Goal: Navigation & Orientation: Find specific page/section

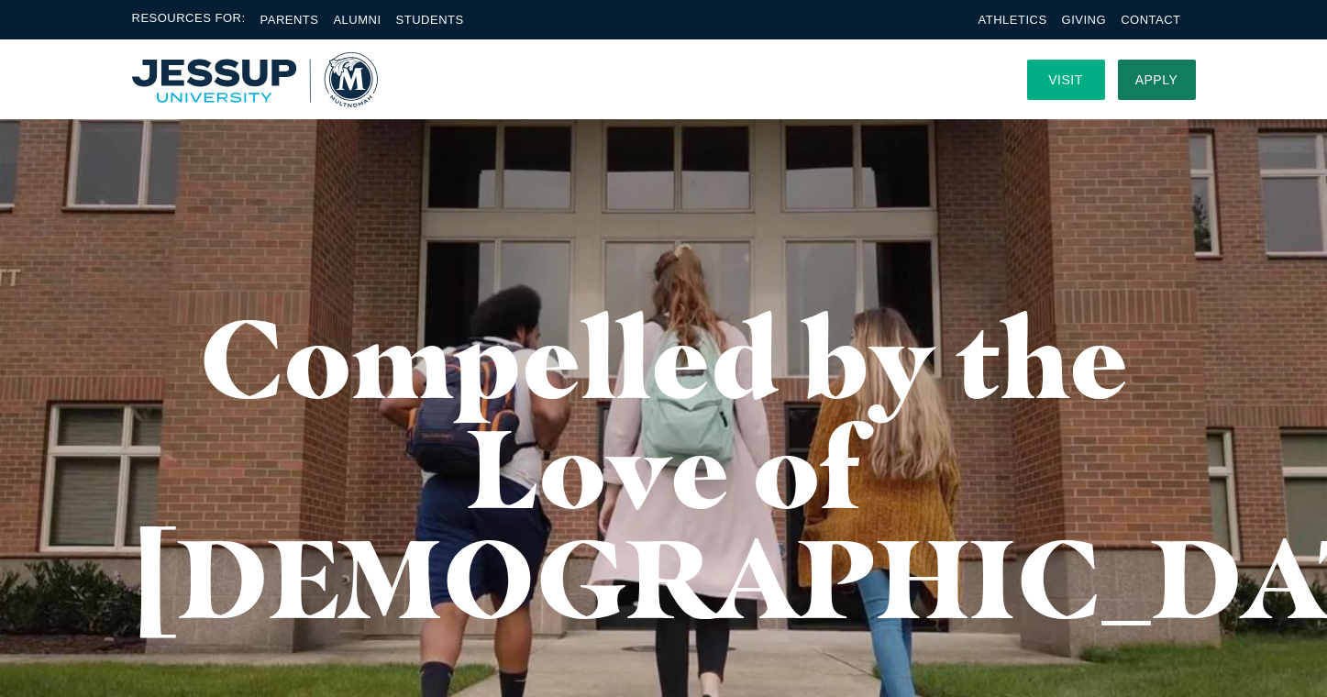
click at [1079, 79] on link "Visit" at bounding box center [1066, 80] width 78 height 40
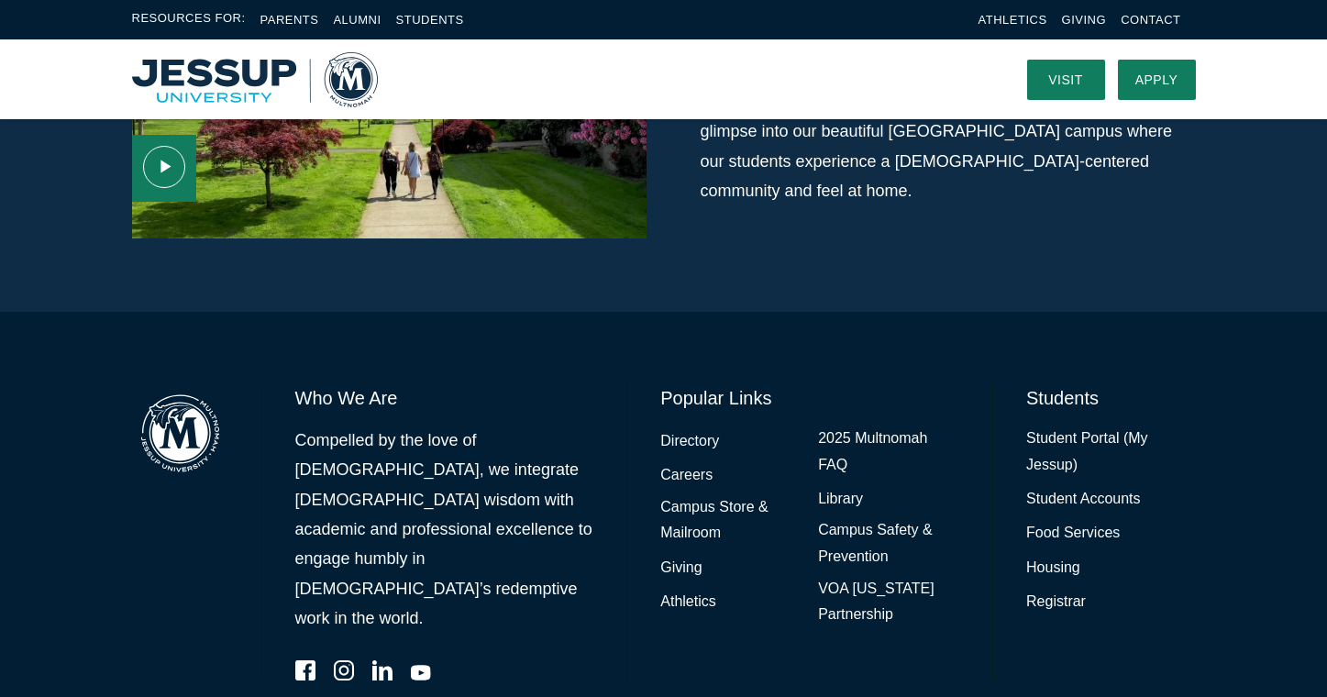
scroll to position [1362, 0]
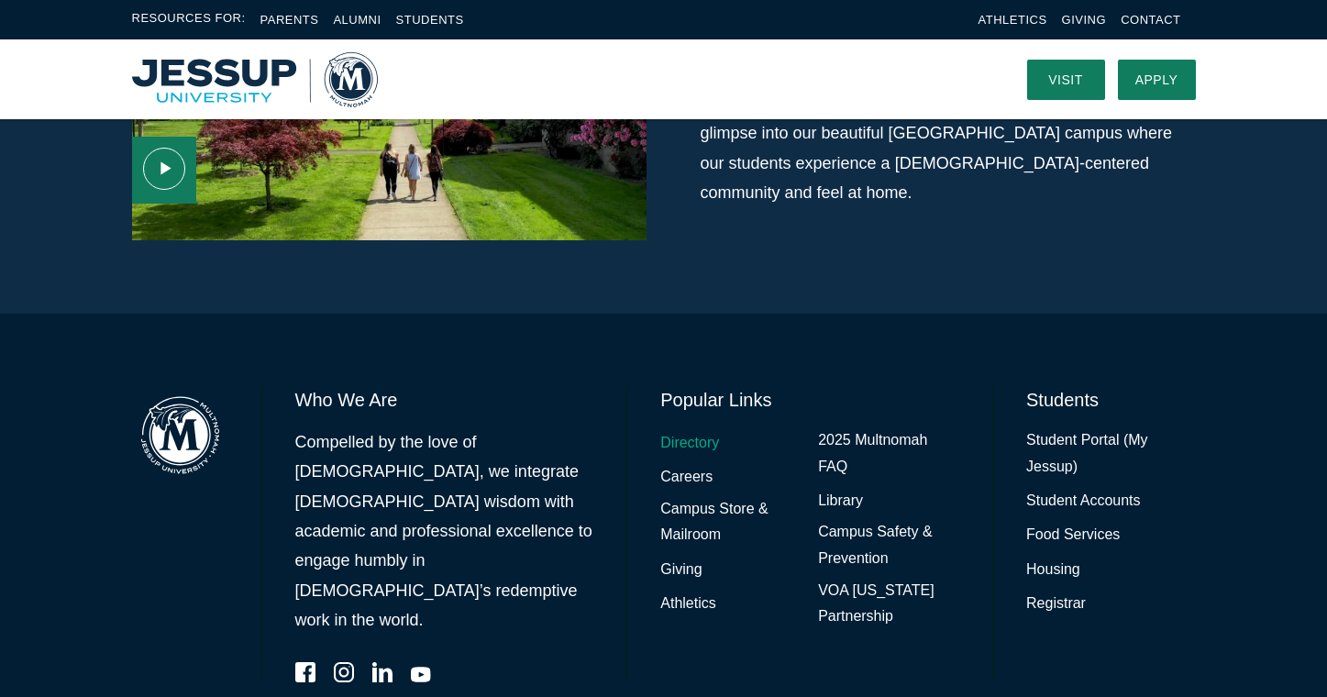
click at [684, 430] on link "Directory" at bounding box center [689, 443] width 59 height 27
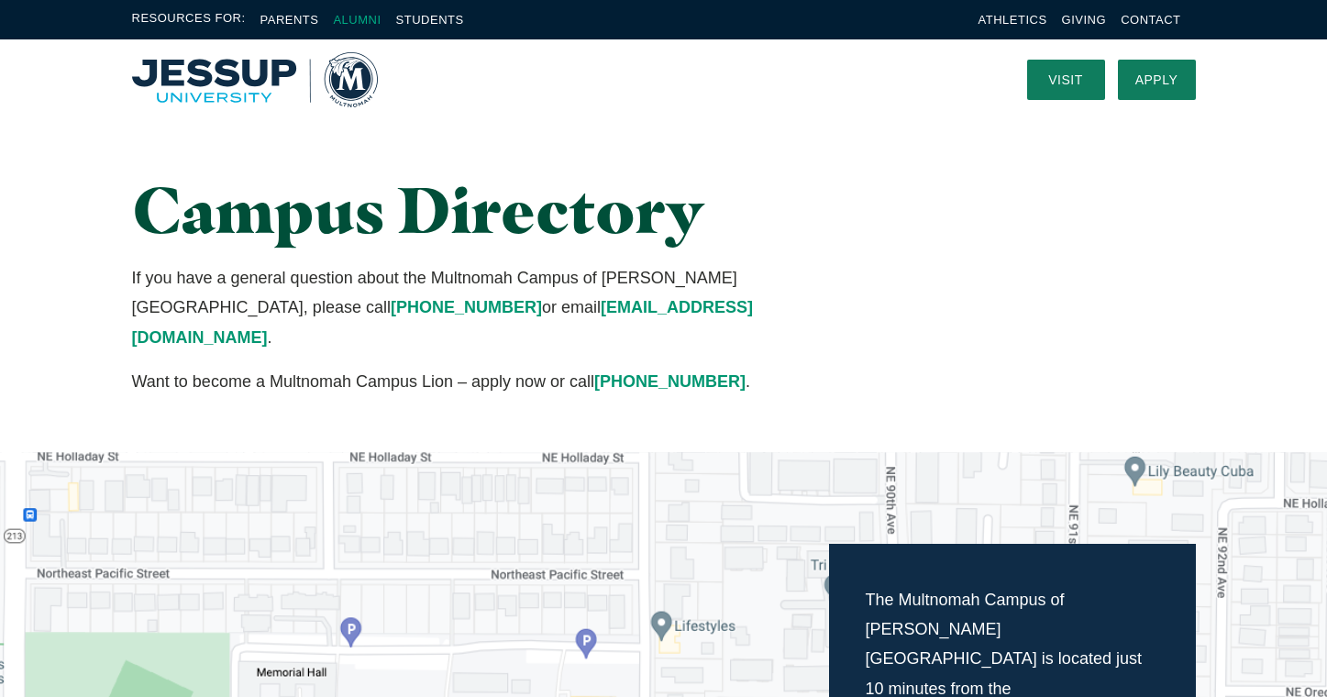
click at [361, 15] on link "Alumni" at bounding box center [357, 20] width 48 height 14
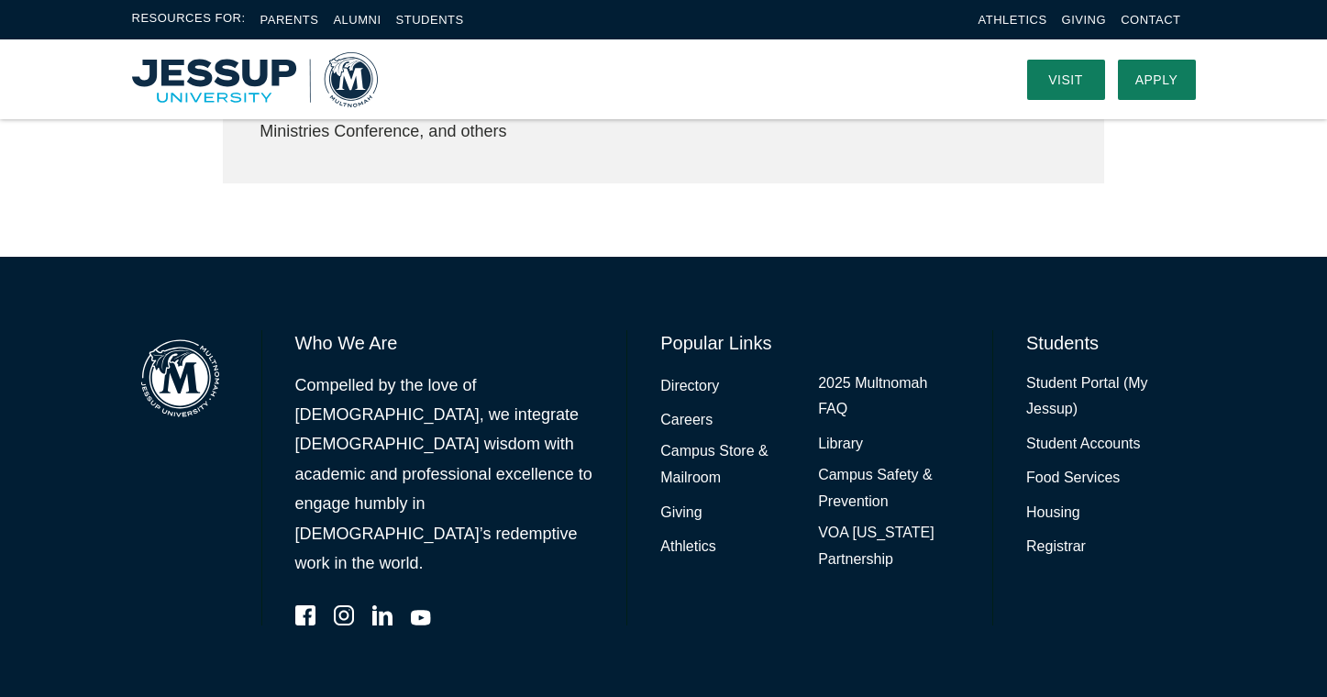
scroll to position [1020, 0]
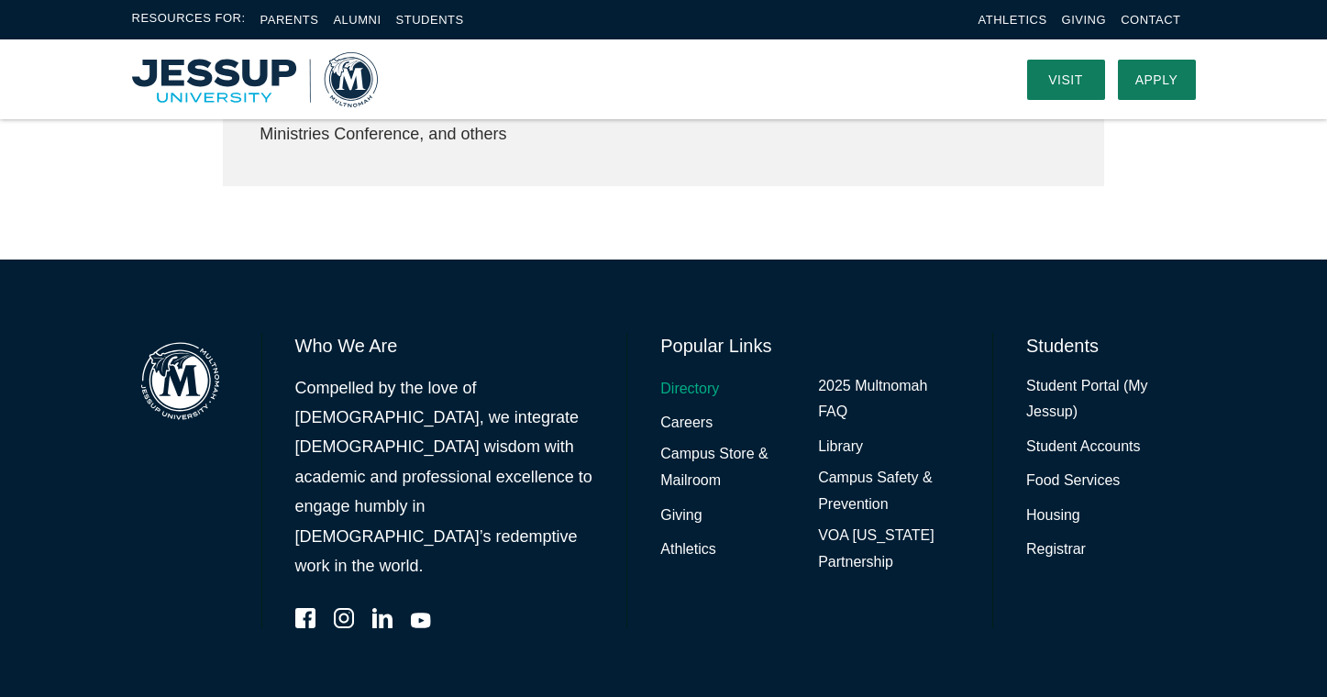
click at [684, 379] on link "Directory" at bounding box center [689, 389] width 59 height 27
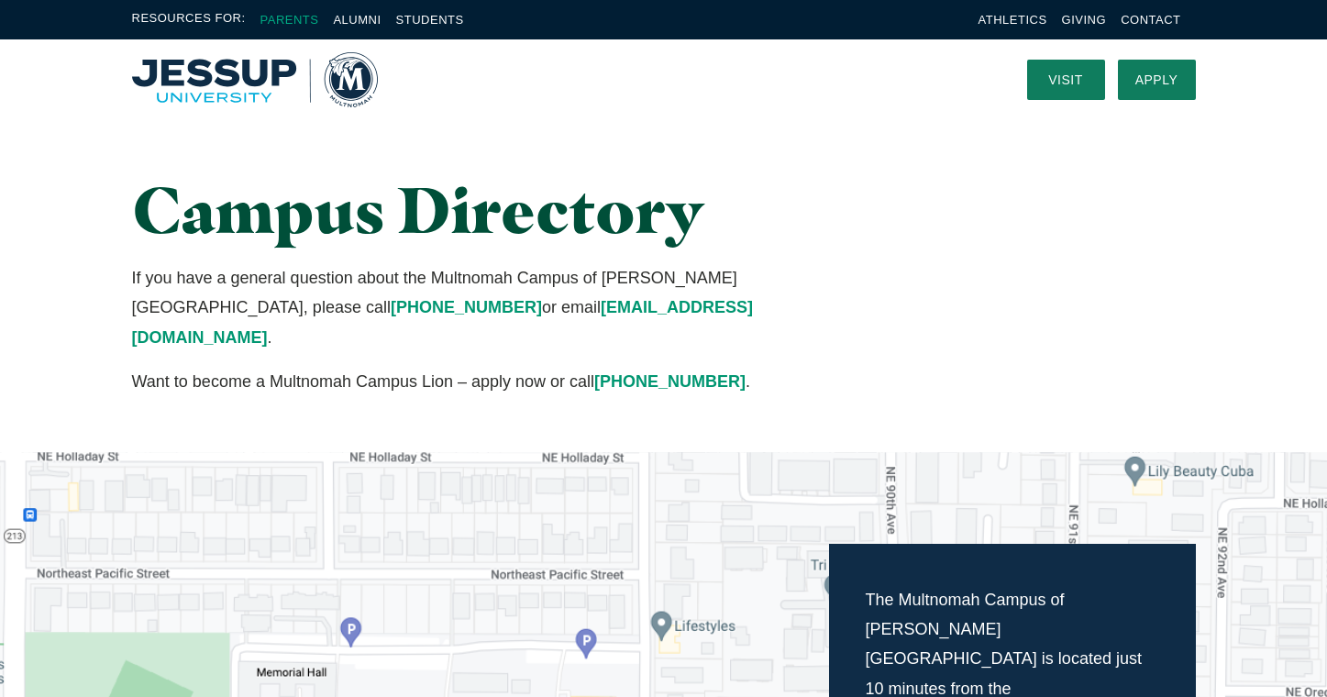
click at [277, 14] on link "Parents" at bounding box center [289, 20] width 59 height 14
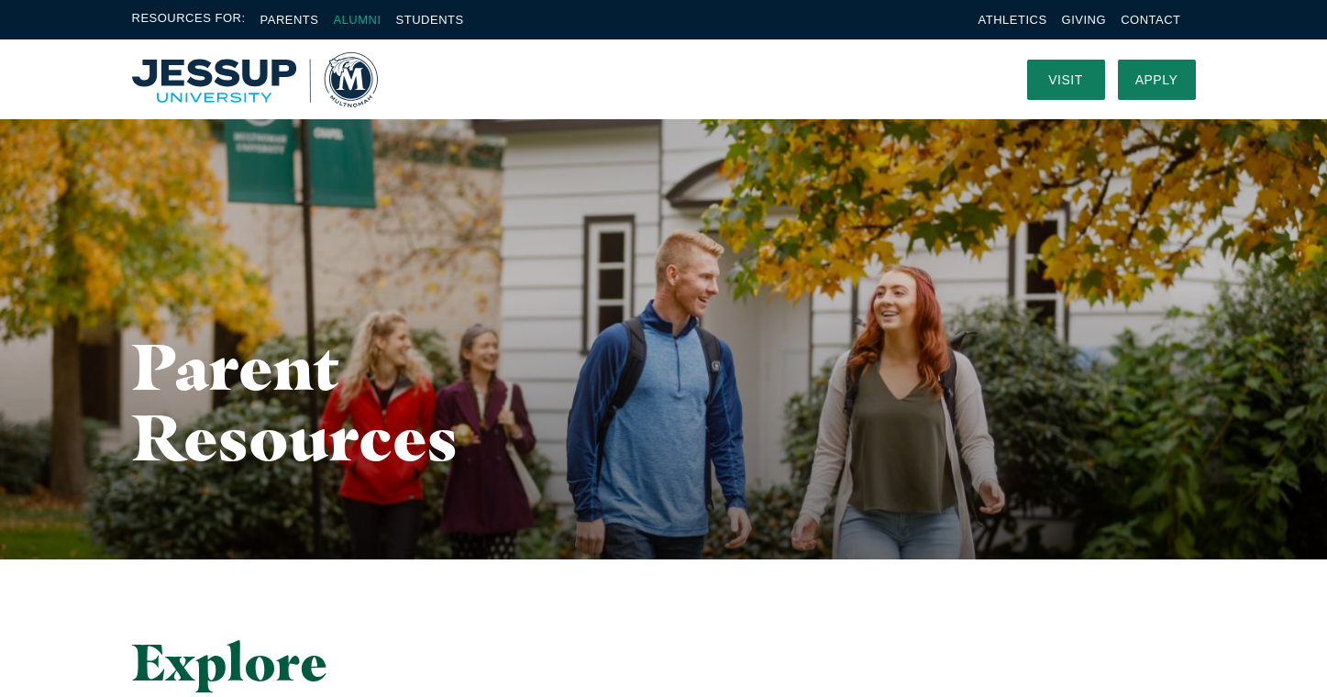
click at [355, 16] on link "Alumni" at bounding box center [357, 20] width 48 height 14
